Goal: Obtain resource: Obtain resource

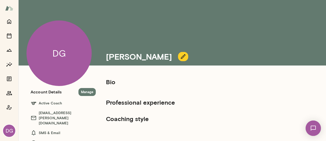
click at [6, 8] on img at bounding box center [9, 8] width 8 height 10
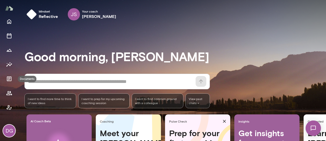
click at [9, 77] on icon "Documents" at bounding box center [9, 78] width 6 height 6
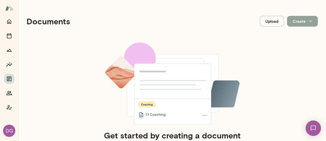
click at [308, 24] on icon "button" at bounding box center [311, 21] width 6 height 6
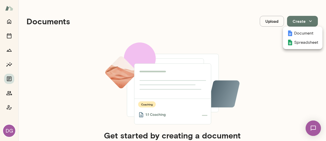
drag, startPoint x: 307, startPoint y: 24, endPoint x: 325, endPoint y: 22, distance: 18.2
click at [325, 22] on div at bounding box center [163, 70] width 326 height 141
drag, startPoint x: 325, startPoint y: 22, endPoint x: 326, endPoint y: 61, distance: 39.6
click at [304, 69] on div "Get started by creating a document Use documents to keep notes on your personal…" at bounding box center [173, 99] width 292 height 115
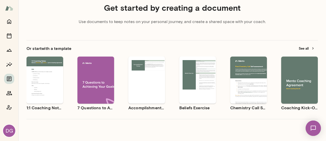
scroll to position [138, 0]
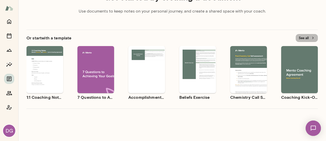
click at [303, 37] on button "See all" at bounding box center [307, 38] width 22 height 8
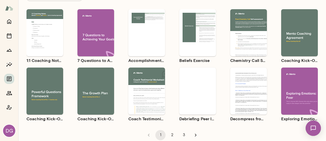
scroll to position [54, 0]
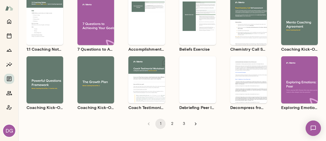
click at [193, 124] on icon "Go to next page" at bounding box center [196, 124] width 6 height 6
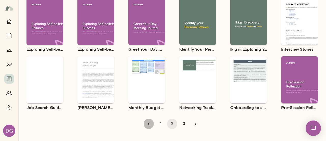
click at [149, 123] on icon "Go to previous page" at bounding box center [149, 124] width 6 height 6
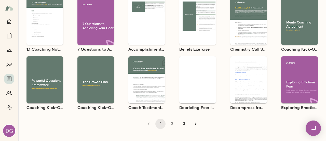
click at [299, 13] on div "Use template Preview" at bounding box center [300, 21] width 37 height 47
